Goal: Navigation & Orientation: Find specific page/section

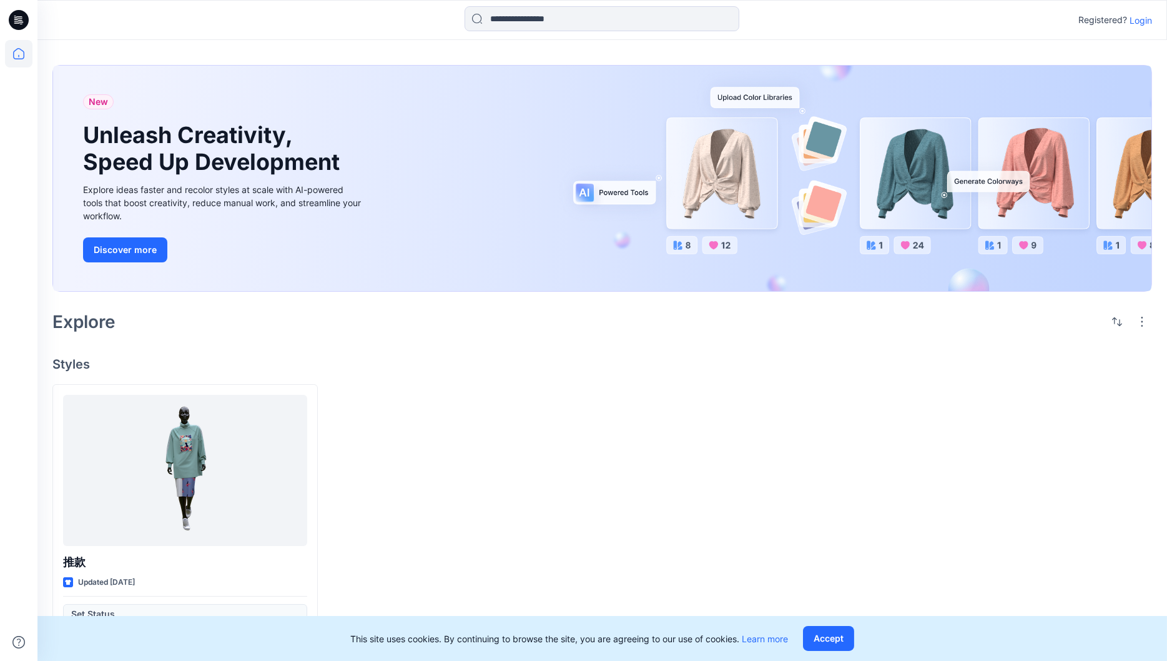
click at [1159, 14] on div "Registered? Login" at bounding box center [601, 19] width 1129 height 27
click at [1147, 22] on p "Login" at bounding box center [1141, 20] width 22 height 13
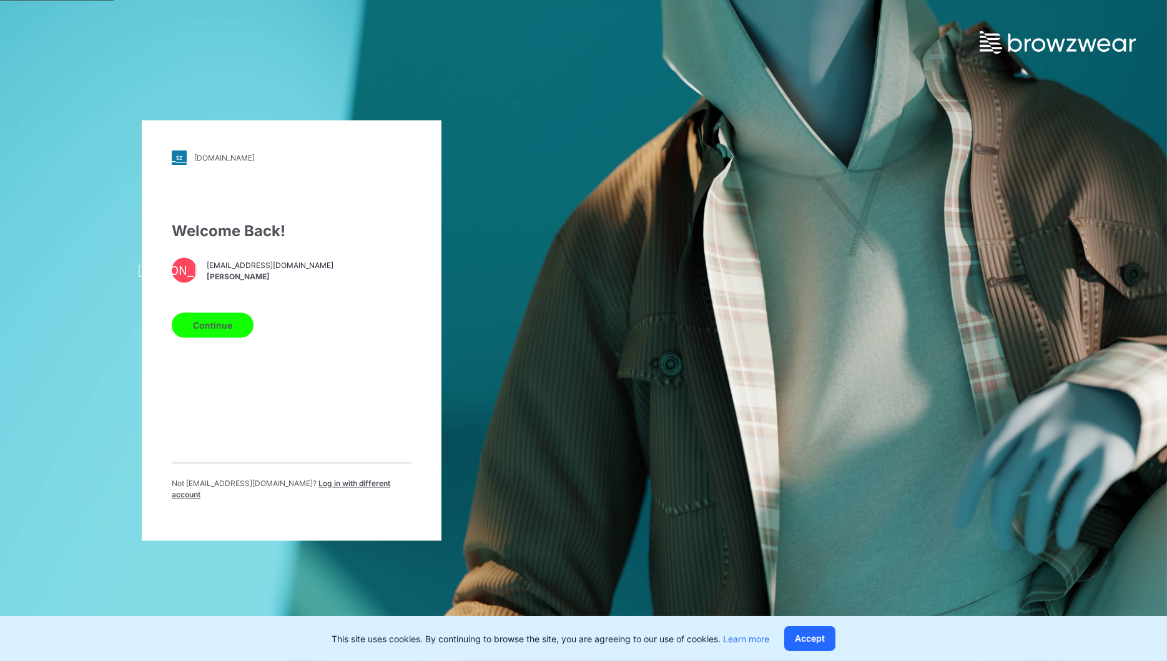
click at [232, 334] on button "Continue" at bounding box center [213, 325] width 82 height 25
click at [249, 310] on div "Welcome Back! 丹蒋 stephaniej@chinabestgroup.net 丹虹 蒋 Continue Not stephaniej@chi…" at bounding box center [292, 365] width 240 height 290
click at [242, 338] on button "Continue" at bounding box center [213, 325] width 82 height 25
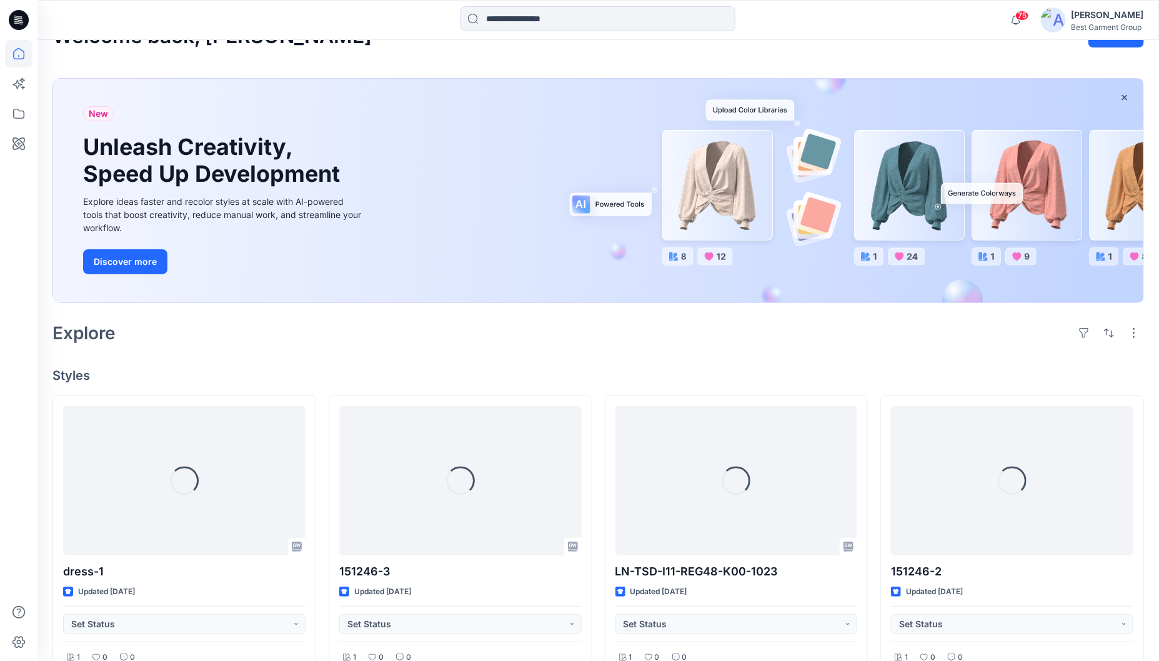
scroll to position [31, 0]
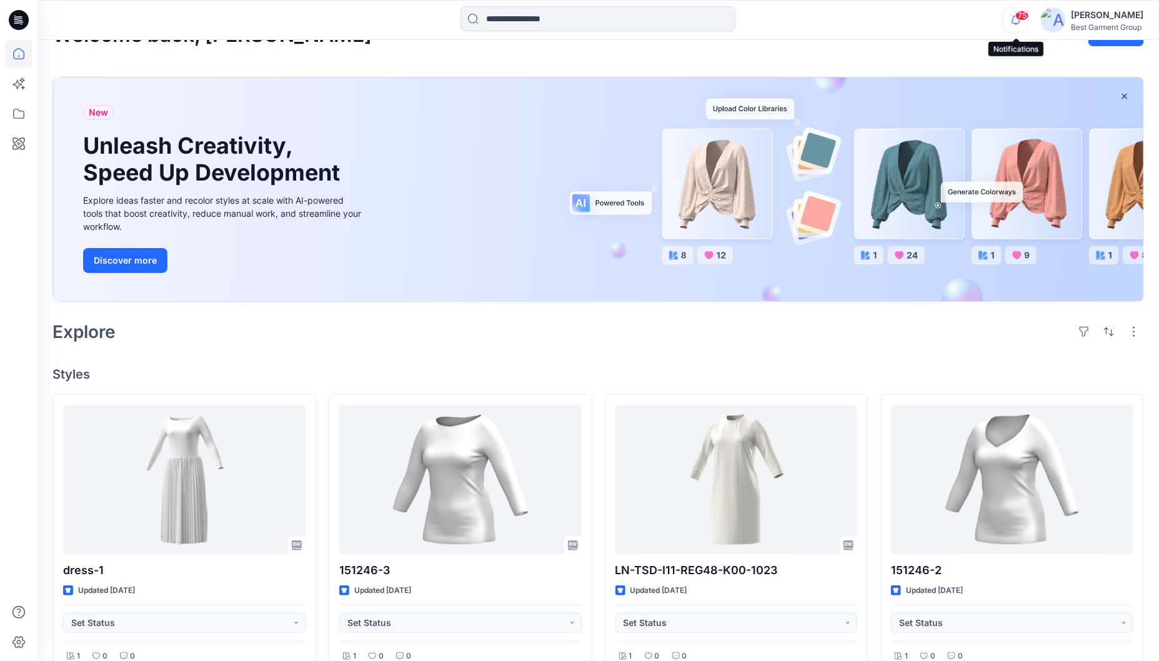
click at [1014, 27] on icon "button" at bounding box center [1016, 19] width 24 height 25
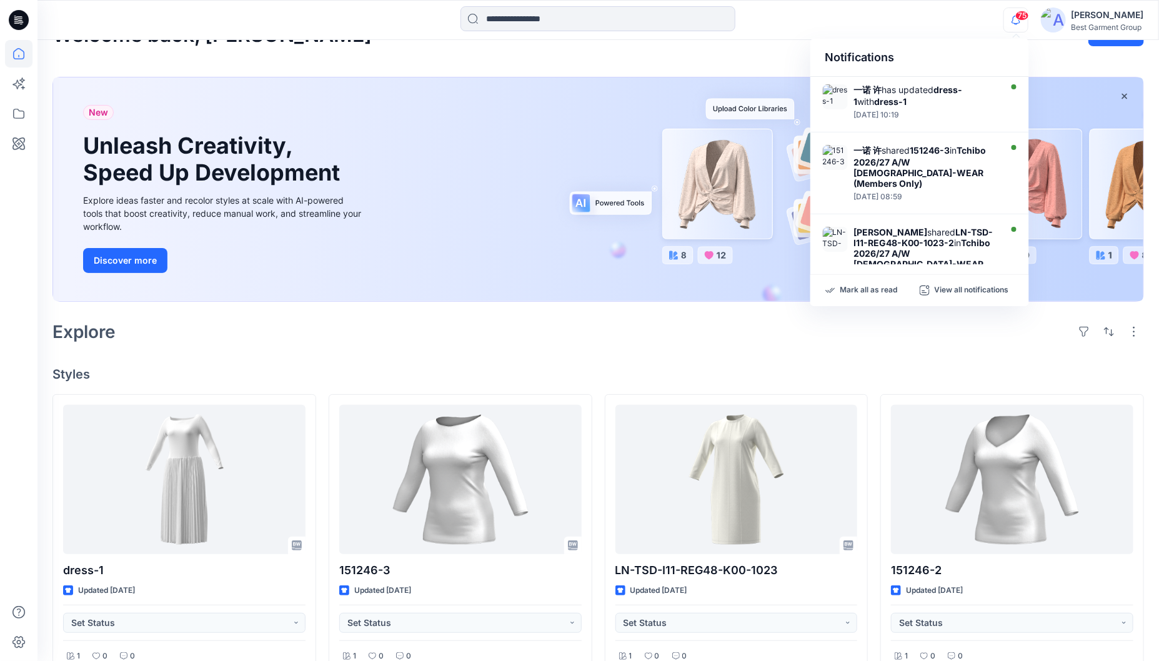
click at [1014, 27] on icon "button" at bounding box center [1016, 19] width 24 height 25
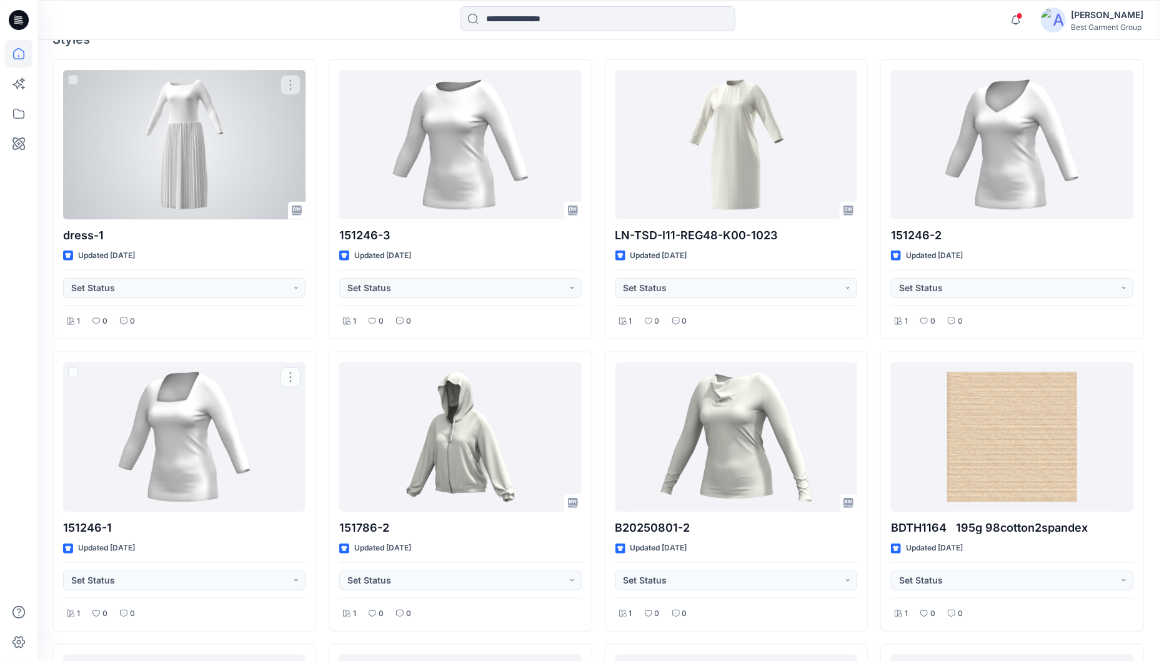
scroll to position [294, 0]
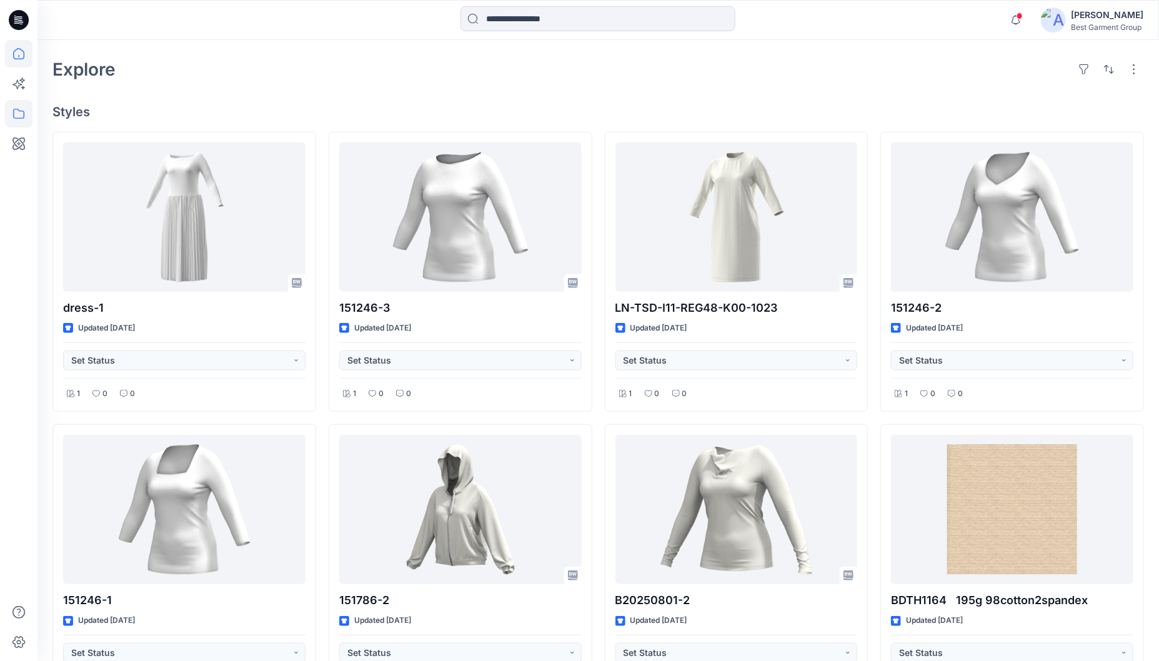
click at [25, 114] on icon at bounding box center [18, 113] width 27 height 27
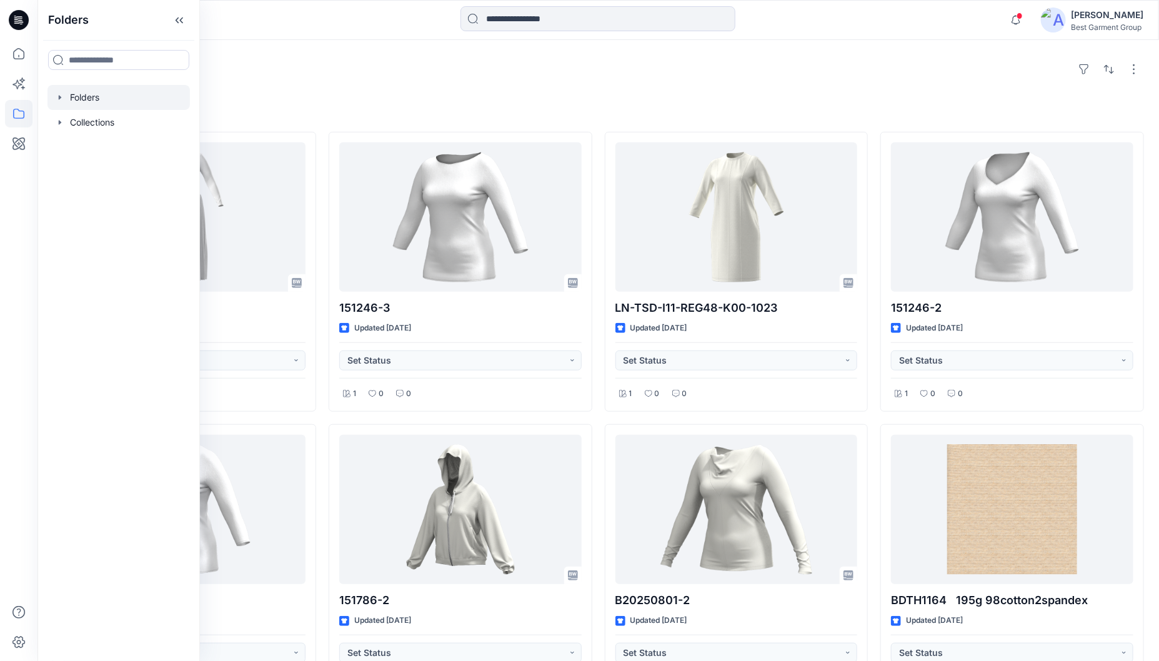
click at [110, 108] on div at bounding box center [118, 97] width 142 height 25
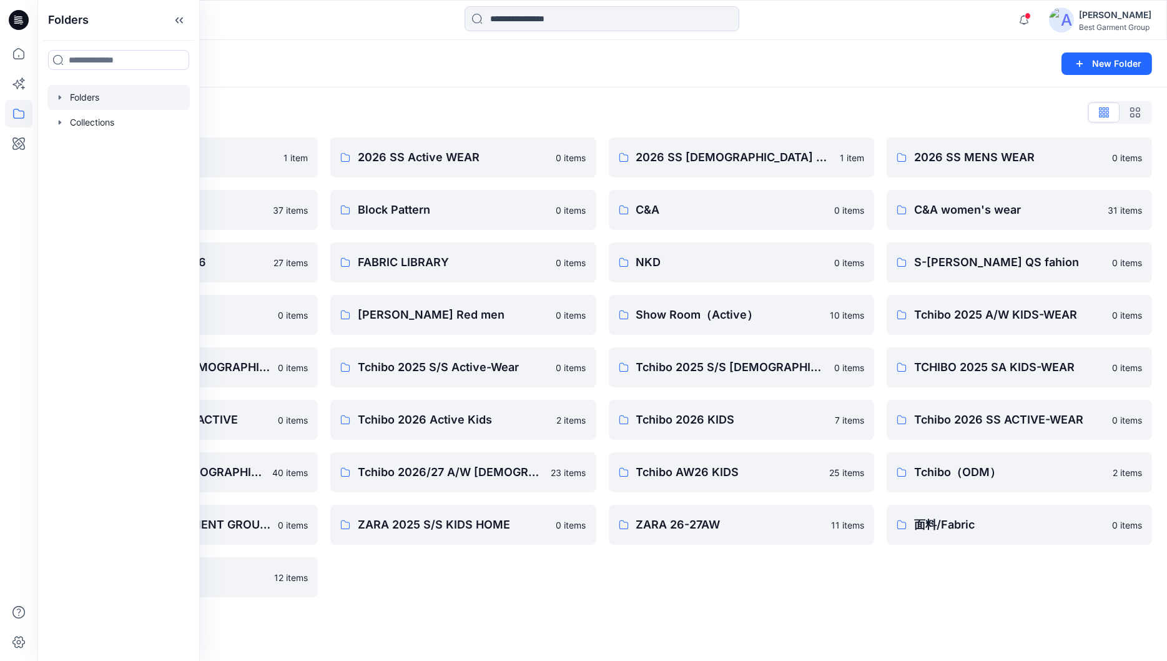
click at [620, 112] on div "Folders List" at bounding box center [602, 112] width 1100 height 20
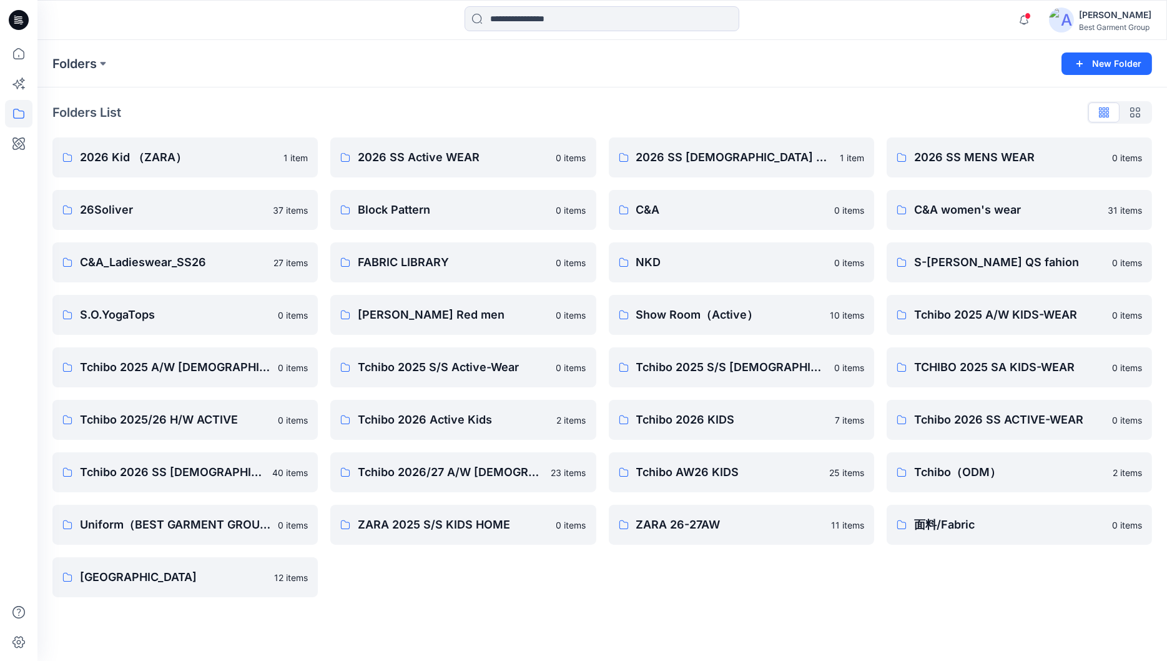
click at [598, 561] on div "2026 Kid （ZARA） 1 item 26Soliver 37 items C&A_Ladieswear_SS26 27 items S.O.Yoga…" at bounding box center [602, 367] width 1100 height 460
click at [1029, 331] on link "Tchibo 2025 A/W KIDS-WEAR" at bounding box center [1019, 315] width 265 height 40
click at [705, 427] on p "Tchibo 2026 KIDS" at bounding box center [731, 419] width 191 height 17
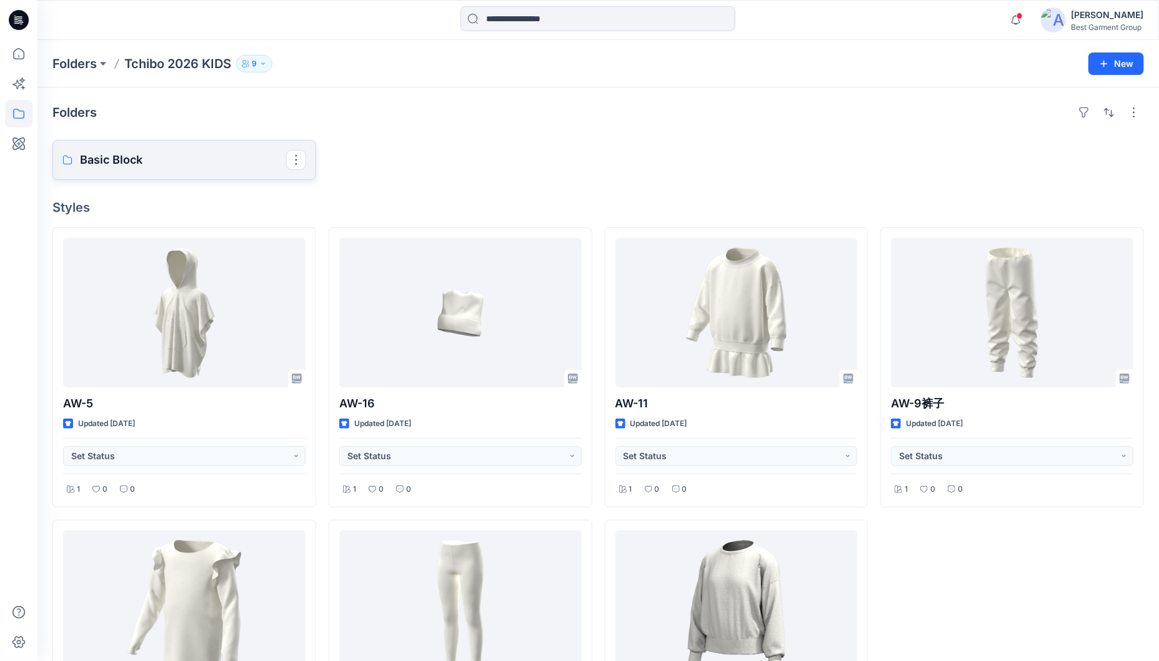
click at [221, 177] on link "Basic Block" at bounding box center [184, 160] width 264 height 40
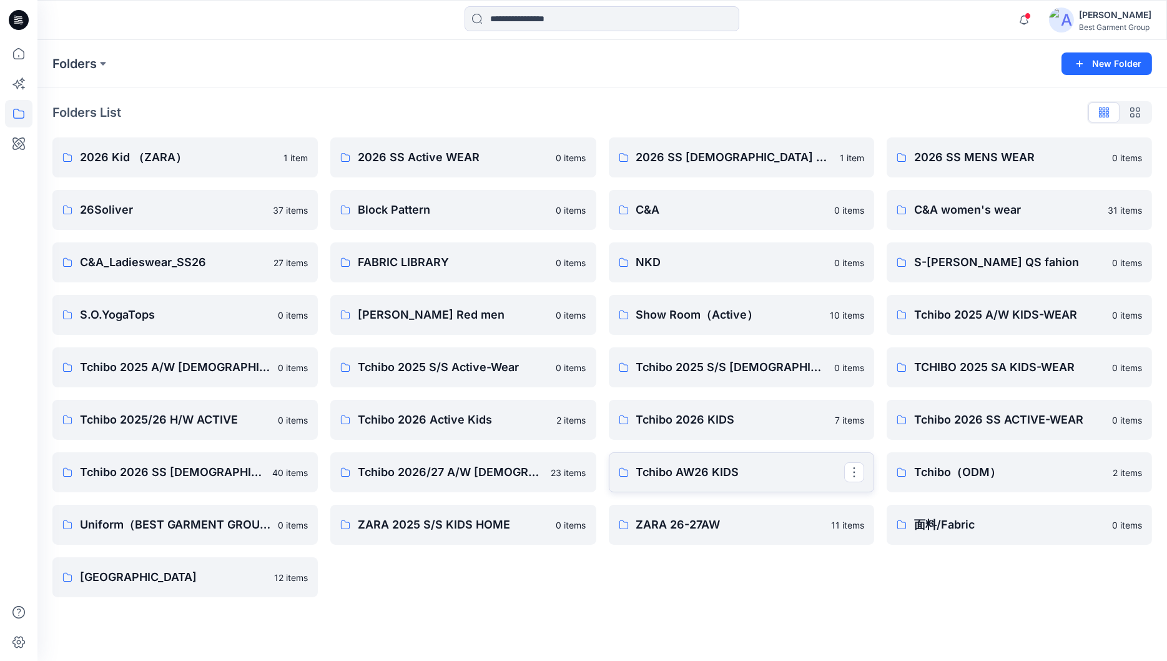
click at [707, 477] on p "Tchibo AW26 KIDS" at bounding box center [740, 471] width 208 height 17
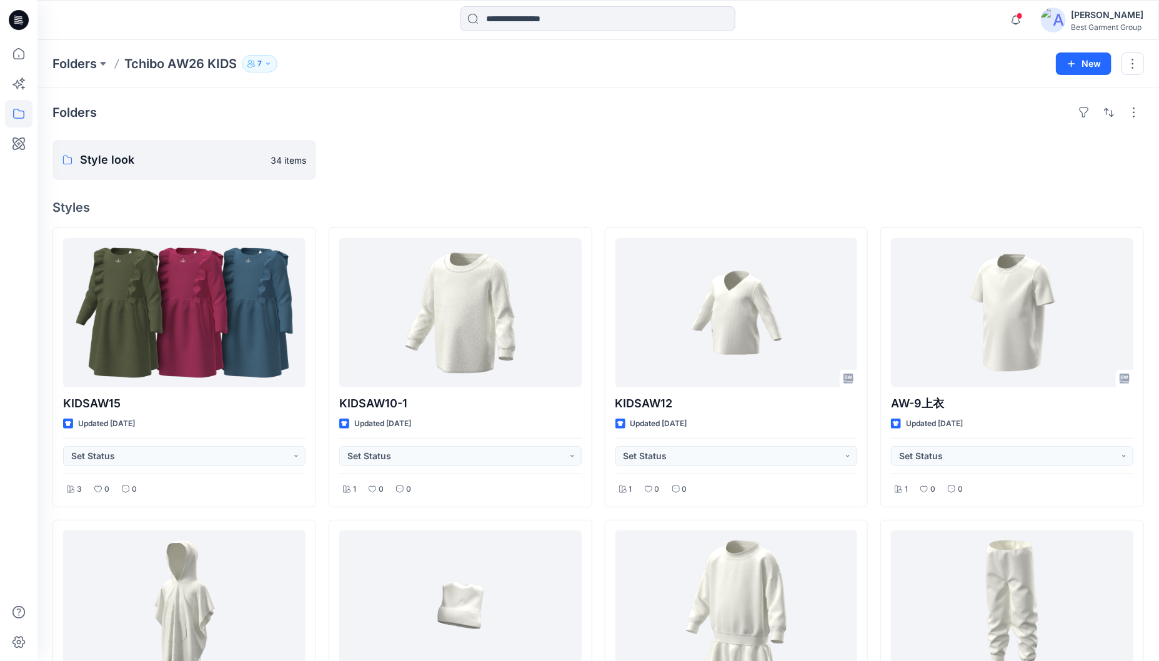
click at [316, 214] on div "Folders Style look 34 items Styles KIDSAW15 Updated [DATE] Set Status 3 0 0 AW-…" at bounding box center [597, 619] width 1121 height 1065
click at [178, 174] on link "Style look" at bounding box center [184, 160] width 264 height 40
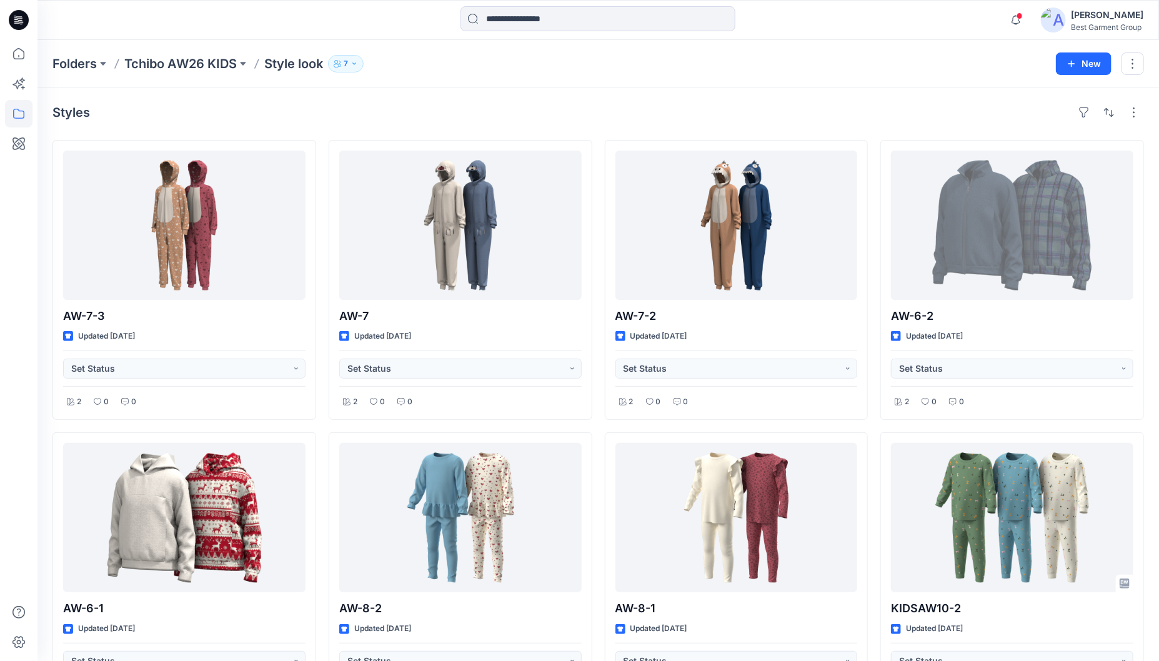
click at [585, 112] on div "Styles" at bounding box center [597, 112] width 1091 height 20
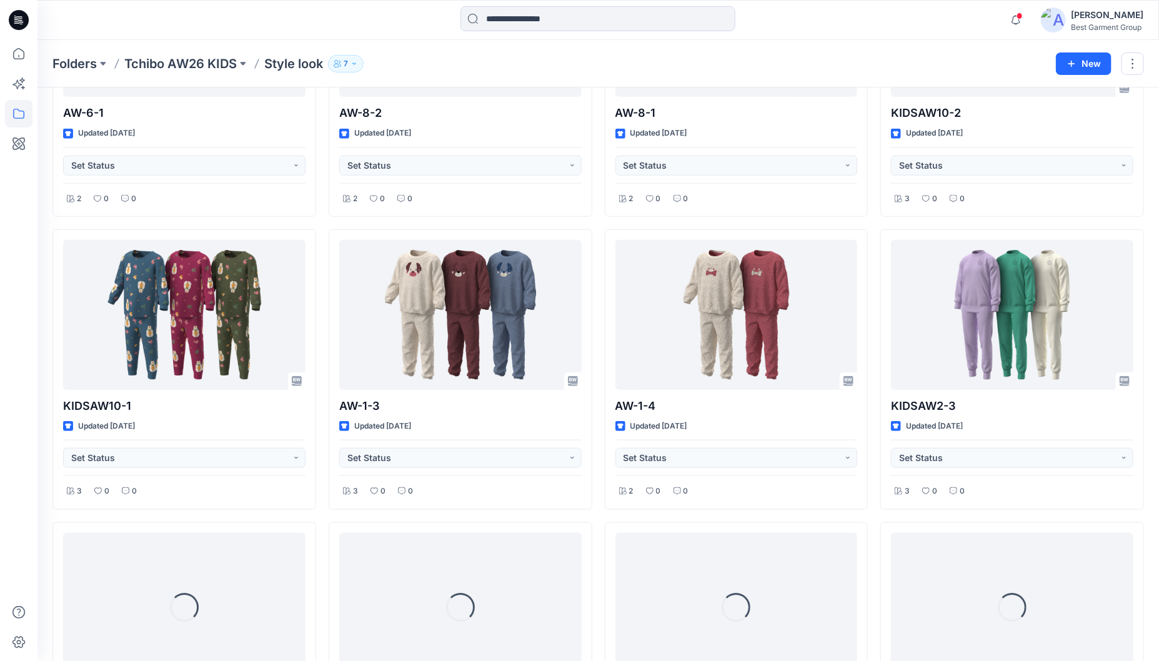
scroll to position [643, 0]
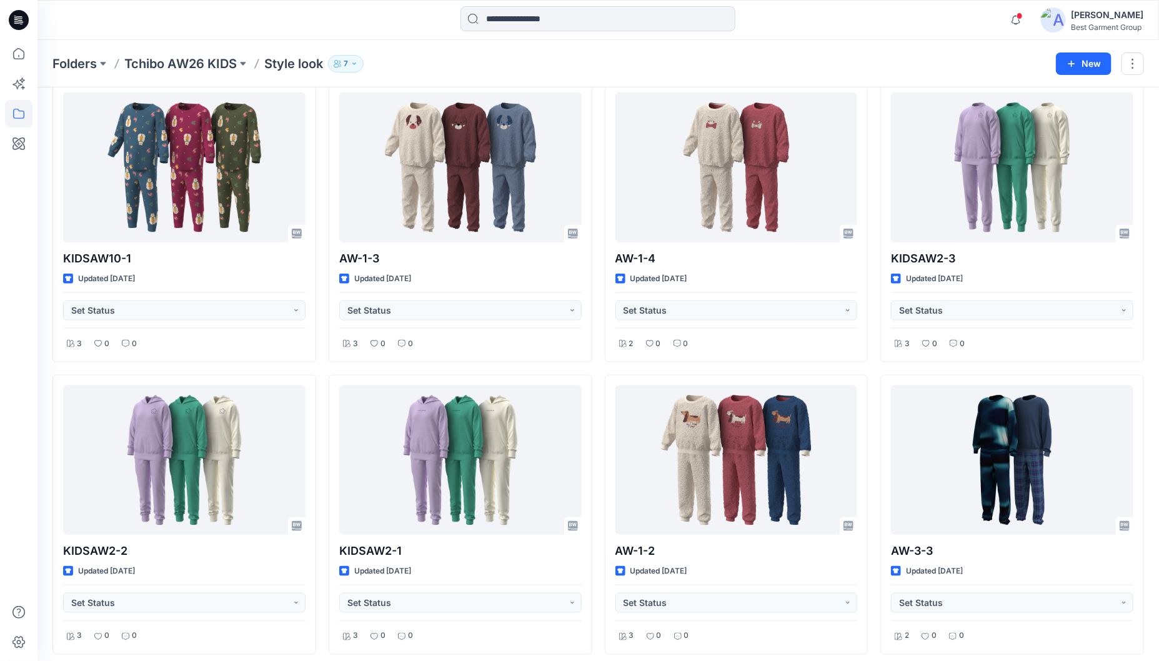
click at [600, 212] on div "AW-7-3 Updated [DATE] Set Status 2 0 0 AW-6-1 Updated [DATE] Set Status 2 0 0 K…" at bounding box center [597, 368] width 1091 height 1742
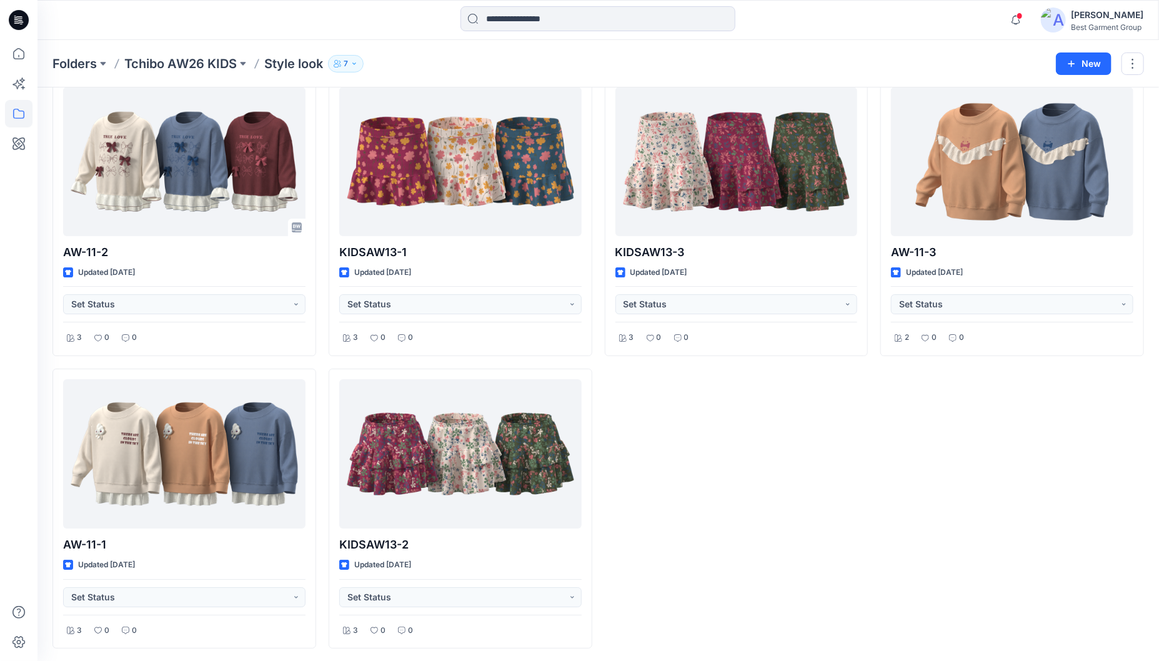
scroll to position [2112, 0]
